Goal: Transaction & Acquisition: Purchase product/service

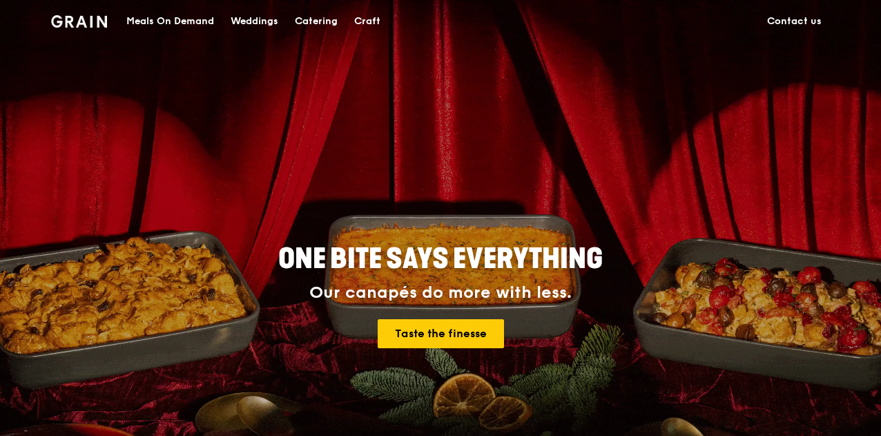
click at [177, 26] on div "Meals On Demand" at bounding box center [170, 21] width 88 height 41
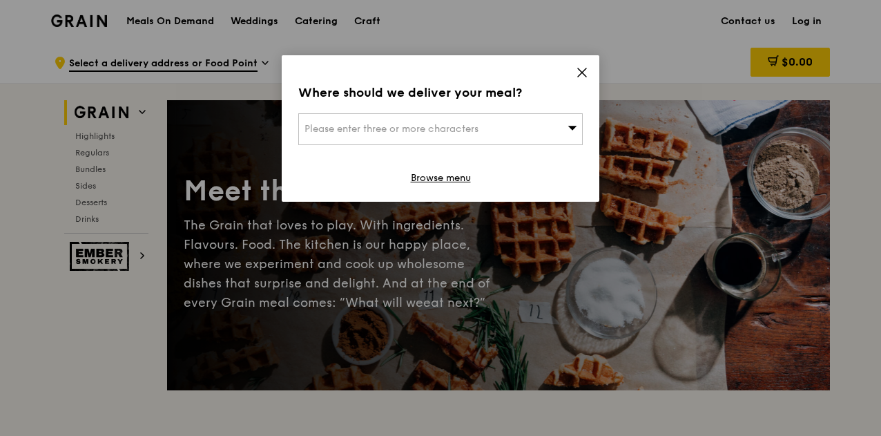
click at [584, 68] on icon at bounding box center [582, 72] width 12 height 12
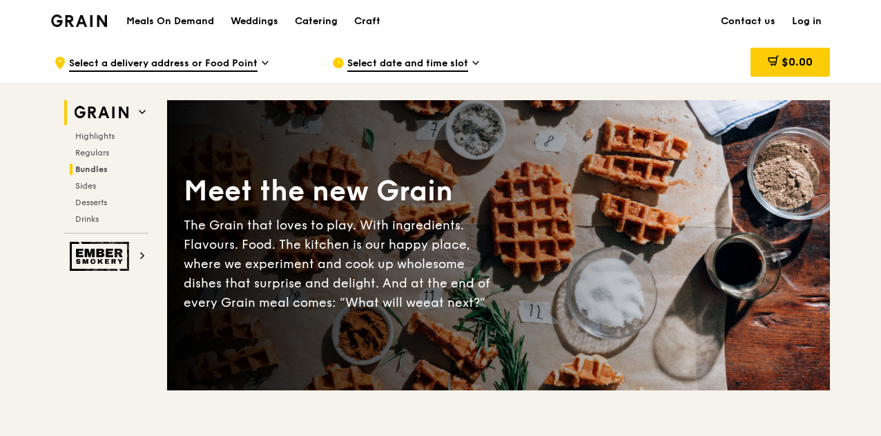
click at [78, 165] on span "Bundles" at bounding box center [91, 169] width 32 height 10
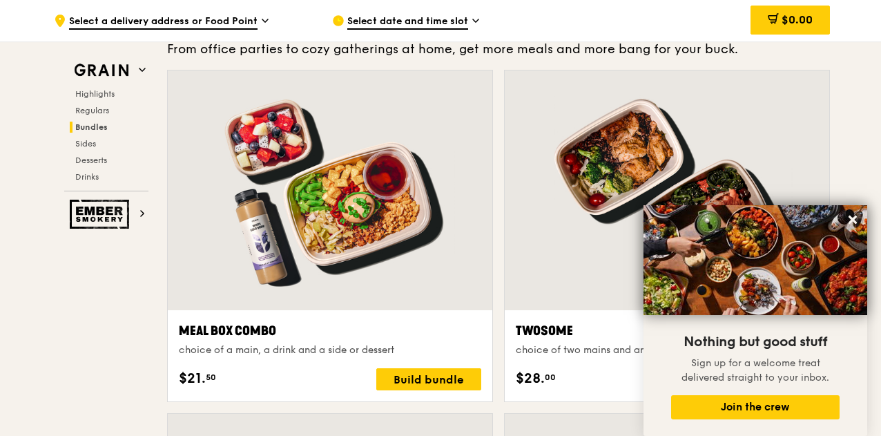
scroll to position [2037, 0]
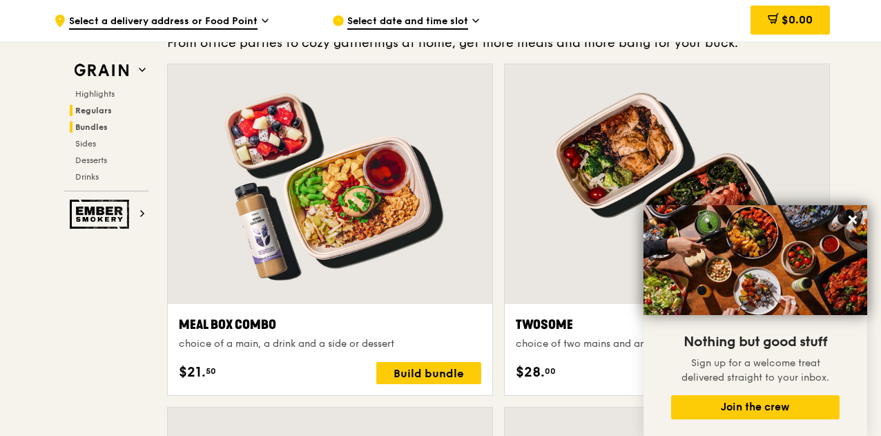
click at [98, 111] on span "Regulars" at bounding box center [93, 111] width 37 height 10
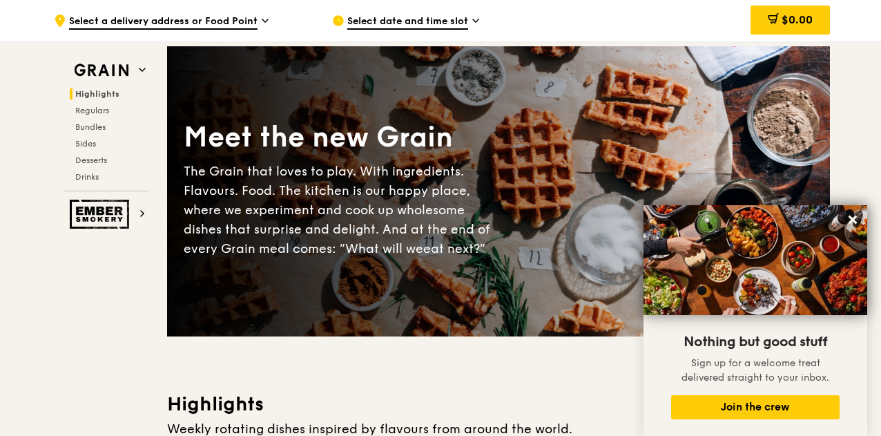
scroll to position [0, 0]
